Goal: Information Seeking & Learning: Find specific fact

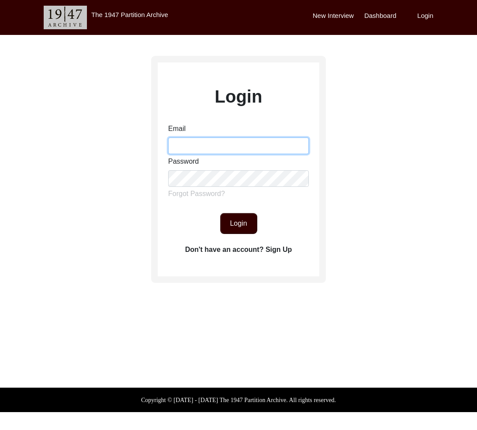
drag, startPoint x: 210, startPoint y: 145, endPoint x: 221, endPoint y: 150, distance: 12.1
click at [210, 145] on input "Email" at bounding box center [238, 146] width 141 height 17
type input "[EMAIL_ADDRESS][DOMAIN_NAME]"
click at [242, 226] on button "Login" at bounding box center [238, 223] width 37 height 21
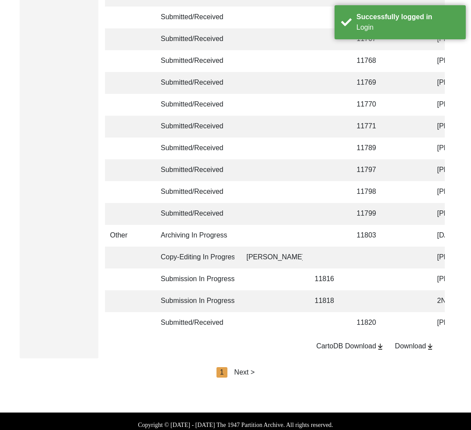
scroll to position [2015, 0]
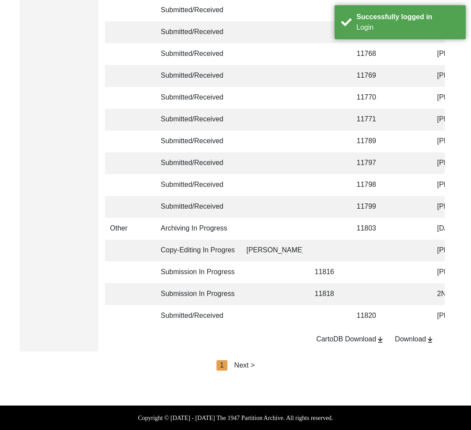
click at [416, 343] on div "Download" at bounding box center [414, 339] width 39 height 10
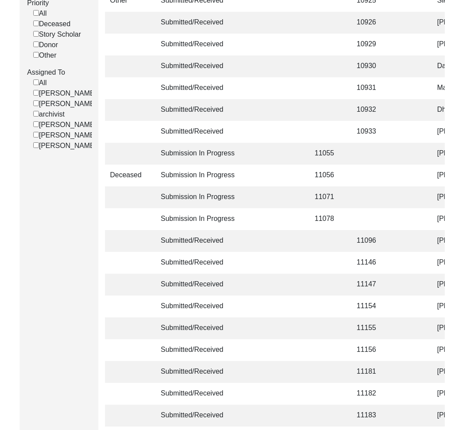
scroll to position [0, 0]
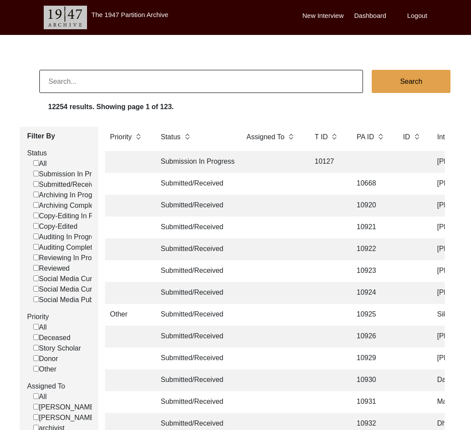
click at [194, 86] on input at bounding box center [200, 81] width 323 height 23
paste input "[PERSON_NAME]"
type input "[PERSON_NAME]"
checkbox input "false"
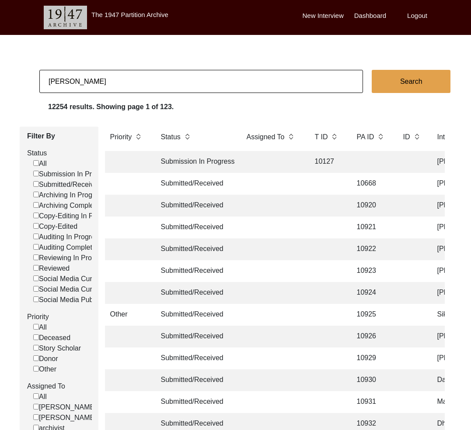
checkbox input "false"
